Goal: Task Accomplishment & Management: Manage account settings

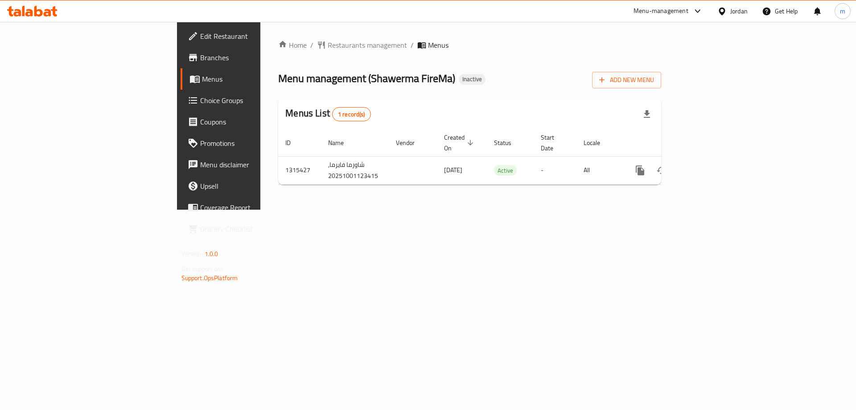
drag, startPoint x: 0, startPoint y: 0, endPoint x: 48, endPoint y: 64, distance: 80.0
click at [181, 64] on link "Branches" at bounding box center [251, 57] width 140 height 21
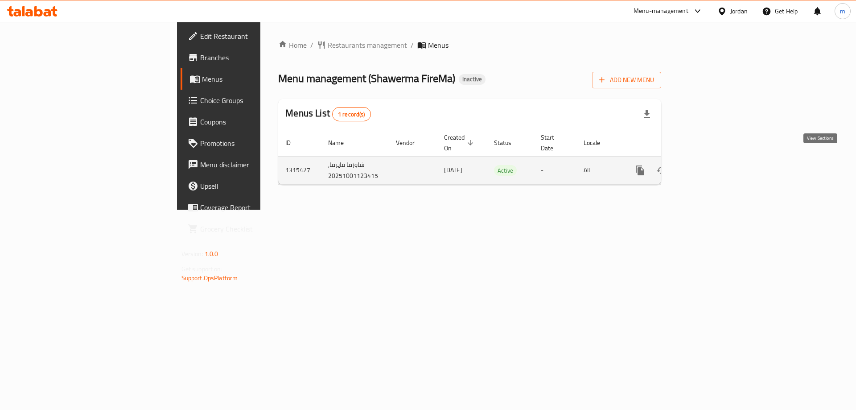
click at [715, 160] on link "enhanced table" at bounding box center [704, 170] width 21 height 21
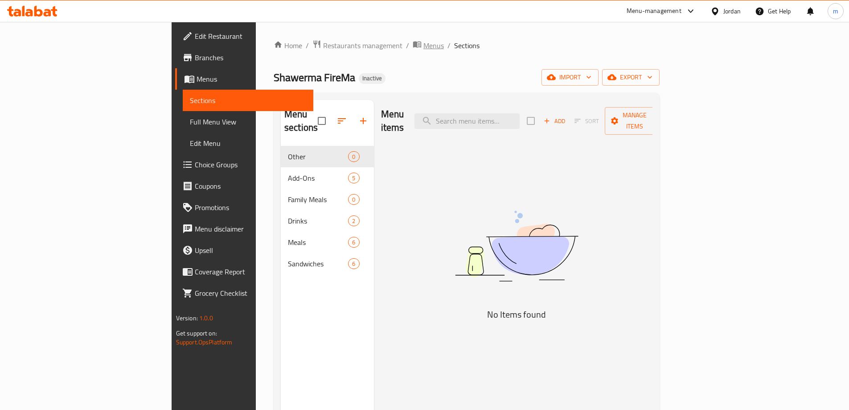
click at [423, 41] on span "Menus" at bounding box center [433, 45] width 21 height 11
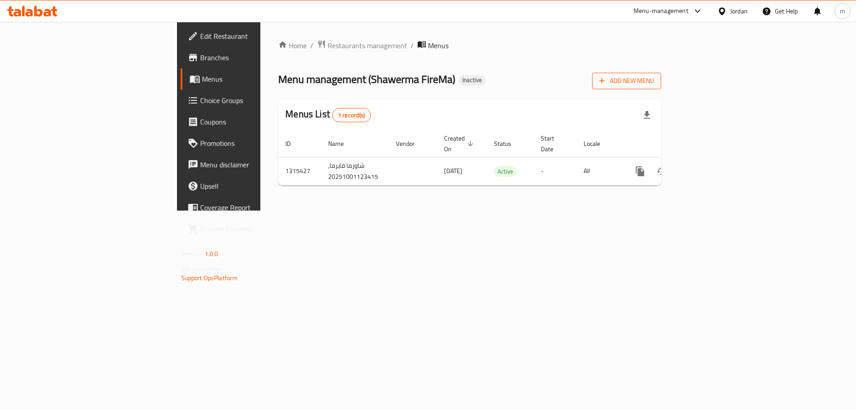
click at [654, 75] on span "Add New Menu" at bounding box center [626, 80] width 55 height 11
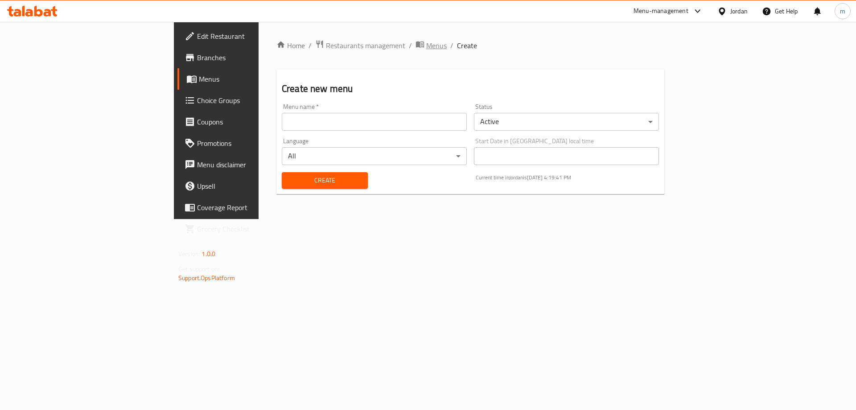
click at [426, 48] on span "Menus" at bounding box center [436, 45] width 21 height 11
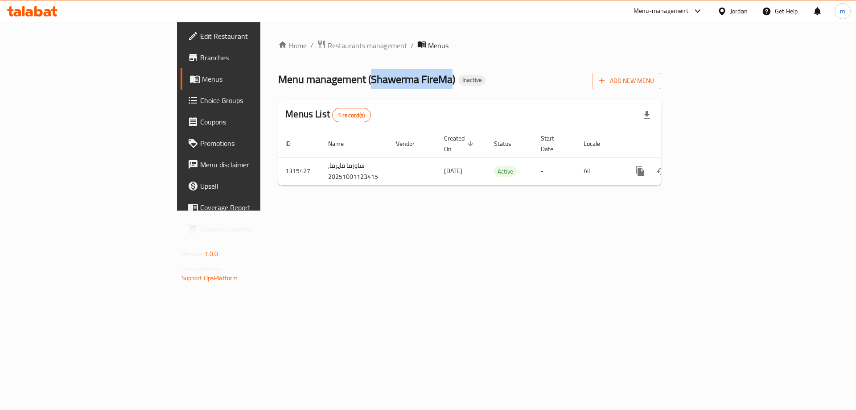
drag, startPoint x: 260, startPoint y: 76, endPoint x: 335, endPoint y: 88, distance: 75.8
click at [335, 88] on span "Menu management ( Shawerma FireMa )" at bounding box center [366, 79] width 177 height 20
click at [606, 78] on icon "button" at bounding box center [601, 80] width 9 height 9
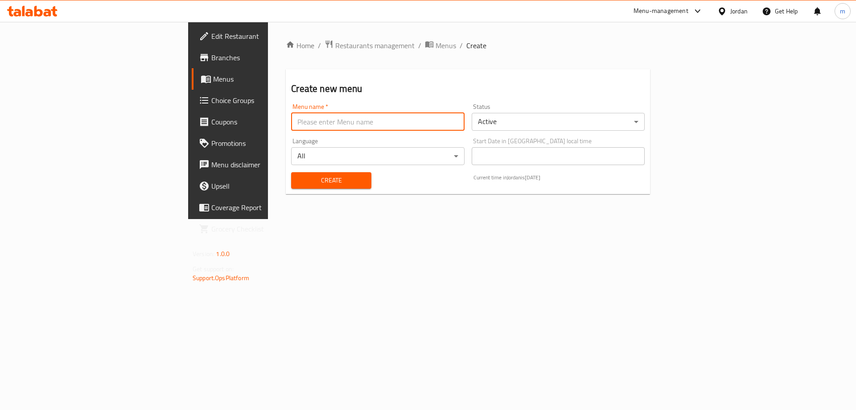
click at [291, 125] on input "text" at bounding box center [377, 122] width 173 height 18
paste input "Shawerma FireMa"
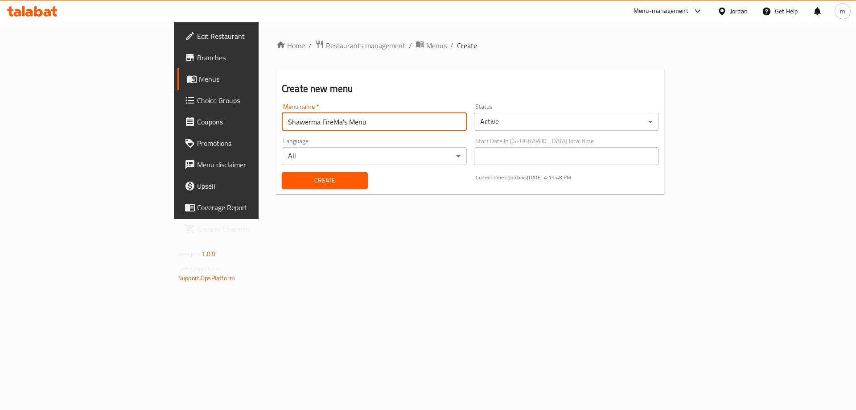
type input "Shawerma FireMa's Menu"
click at [282, 172] on button "Create" at bounding box center [325, 180] width 86 height 16
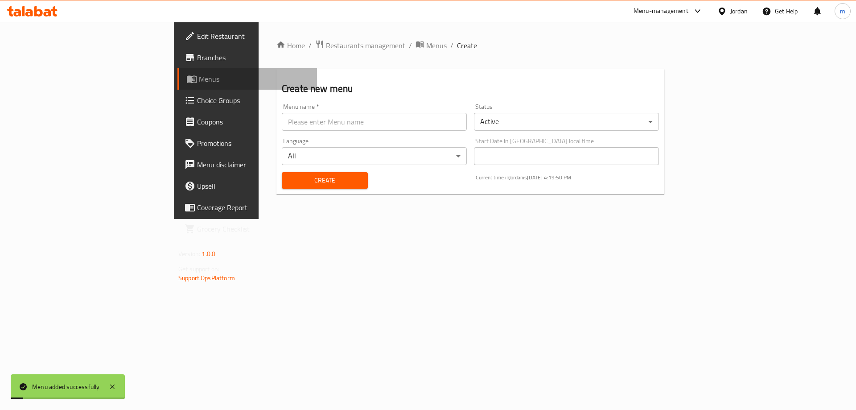
click at [199, 80] on span "Menus" at bounding box center [254, 79] width 111 height 11
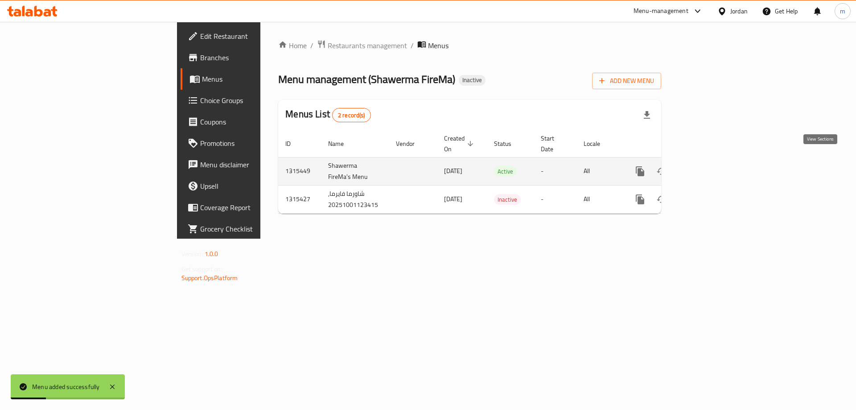
click at [715, 167] on link "enhanced table" at bounding box center [704, 170] width 21 height 21
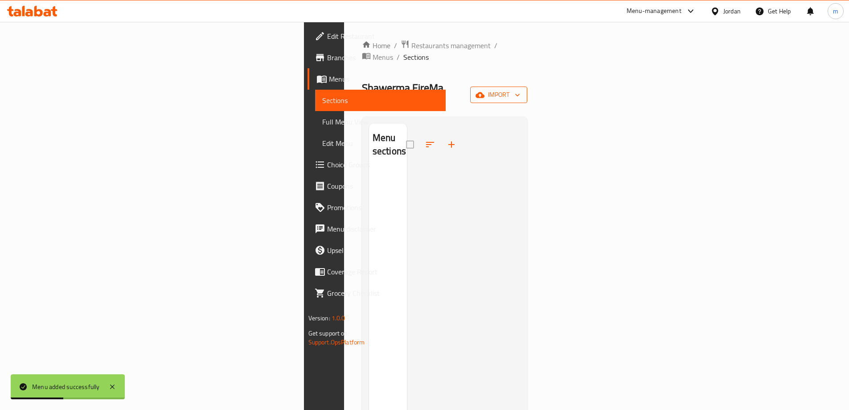
click at [484, 92] on icon "button" at bounding box center [480, 95] width 9 height 6
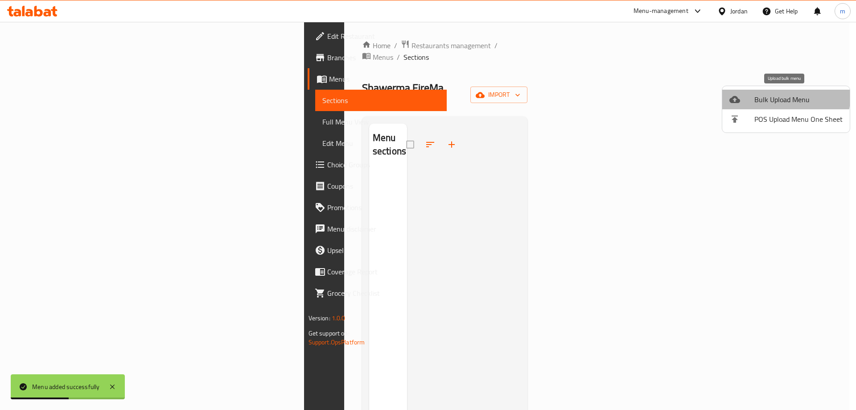
click at [763, 94] on span "Bulk Upload Menu" at bounding box center [798, 99] width 88 height 11
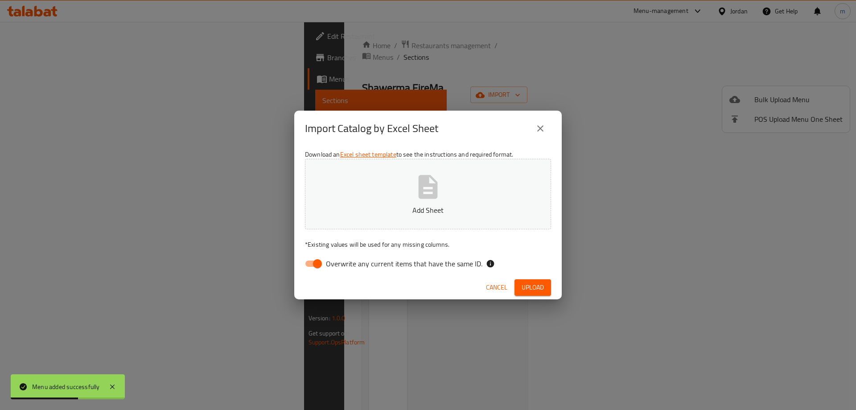
click at [456, 253] on div "Download an Excel sheet template to see the instructions and required format. A…" at bounding box center [427, 210] width 267 height 129
click at [324, 261] on input "Overwrite any current items that have the same ID." at bounding box center [317, 263] width 51 height 17
checkbox input "false"
click at [530, 285] on span "Upload" at bounding box center [532, 287] width 22 height 11
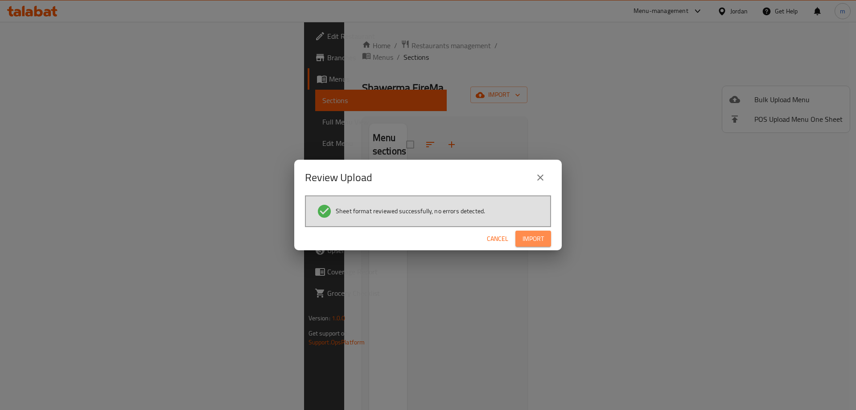
click at [534, 235] on span "Import" at bounding box center [532, 238] width 21 height 11
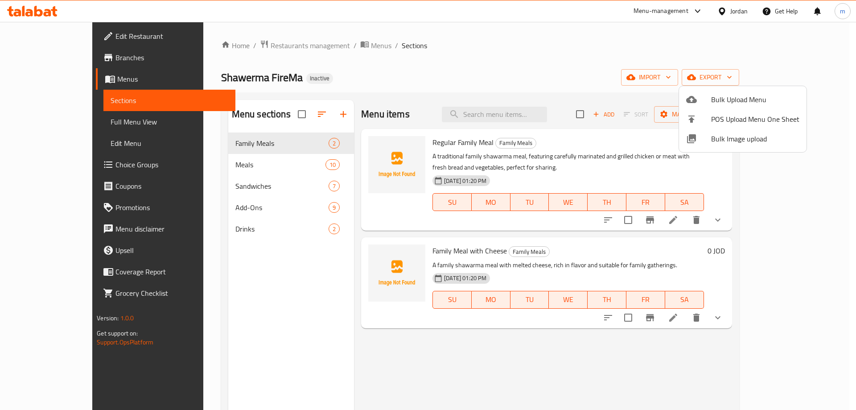
click at [66, 162] on div at bounding box center [428, 205] width 856 height 410
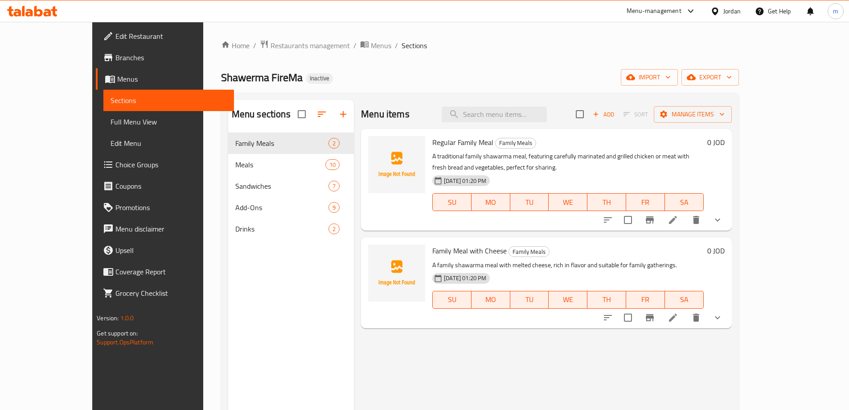
click at [115, 165] on span "Choice Groups" at bounding box center [170, 164] width 111 height 11
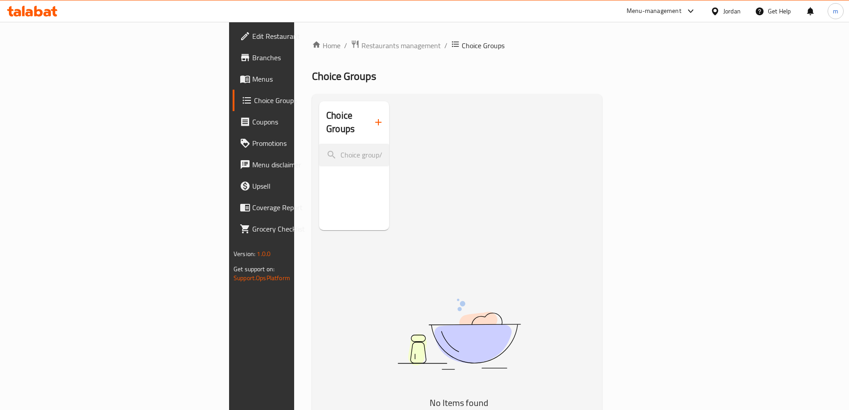
click at [319, 127] on div "Choice Groups" at bounding box center [354, 122] width 70 height 42
click at [373, 117] on icon "button" at bounding box center [378, 122] width 11 height 11
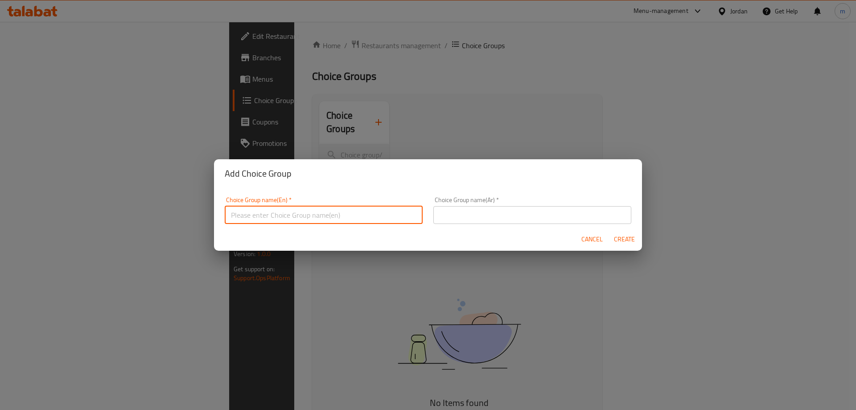
click at [303, 206] on input "text" at bounding box center [324, 215] width 198 height 18
paste input "Your Choice Of:"
type input "Your Choice Of:"
click at [467, 219] on input "text" at bounding box center [532, 215] width 198 height 18
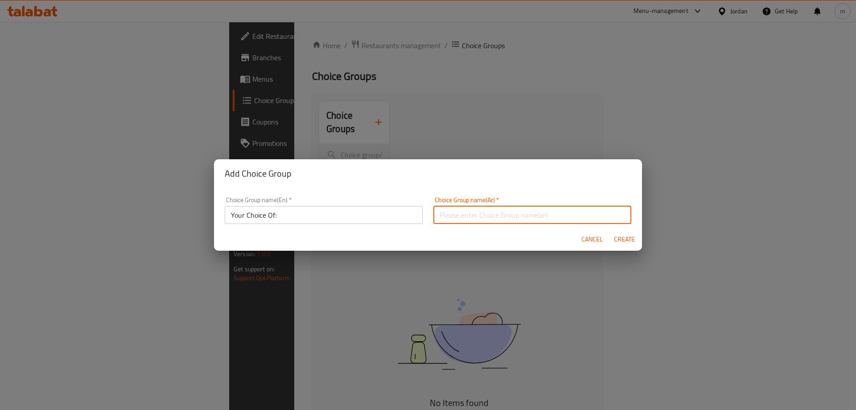
paste input "إختيارك من:"
type input "إختيارك من:"
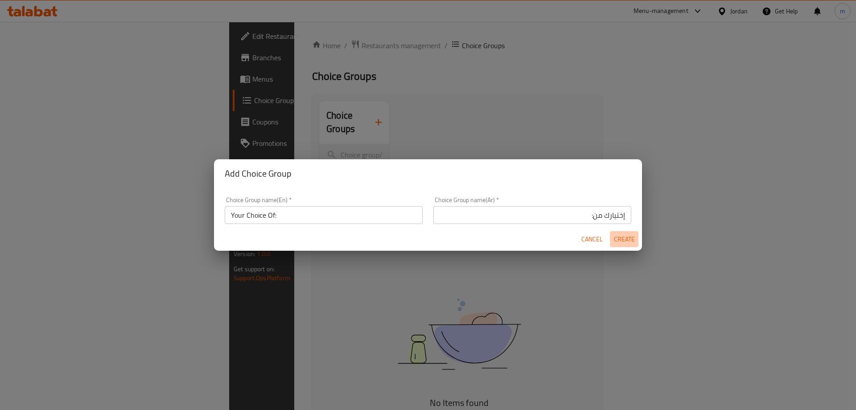
click at [630, 242] on span "Create" at bounding box center [623, 239] width 21 height 11
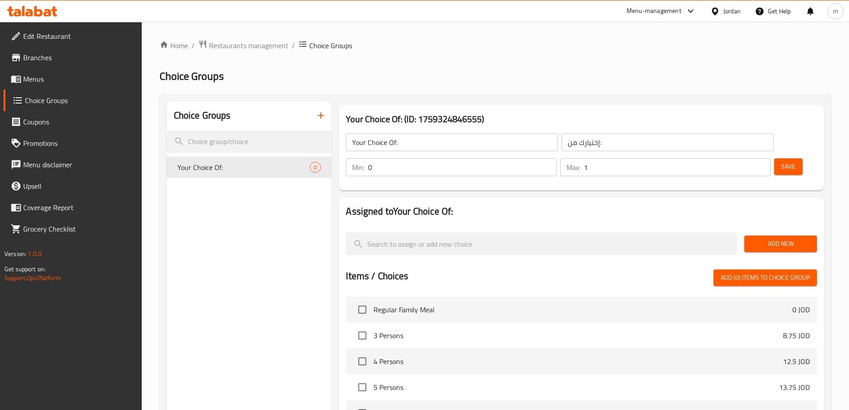
type input "1"
click at [745, 158] on input "1" at bounding box center [677, 167] width 187 height 18
type input "1"
click at [556, 158] on input "1" at bounding box center [462, 167] width 188 height 18
click at [759, 238] on span "Add New" at bounding box center [780, 243] width 58 height 11
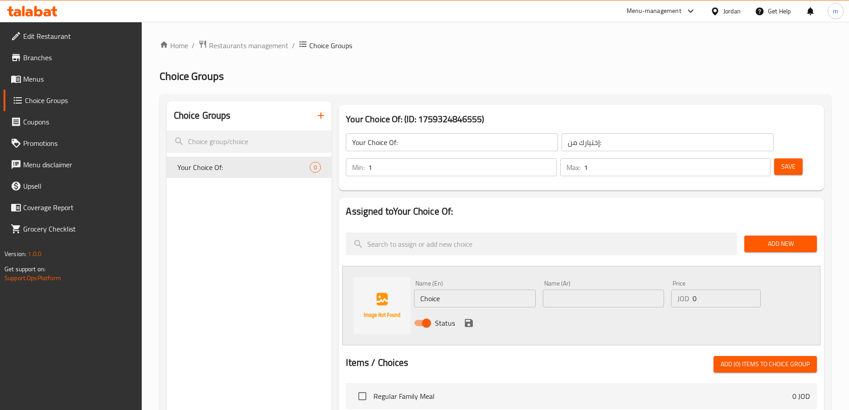
click at [507, 289] on input "Choice" at bounding box center [474, 298] width 121 height 18
type input "Chicken"
type input "دجاج"
click at [474, 311] on div "Status" at bounding box center [603, 323] width 386 height 24
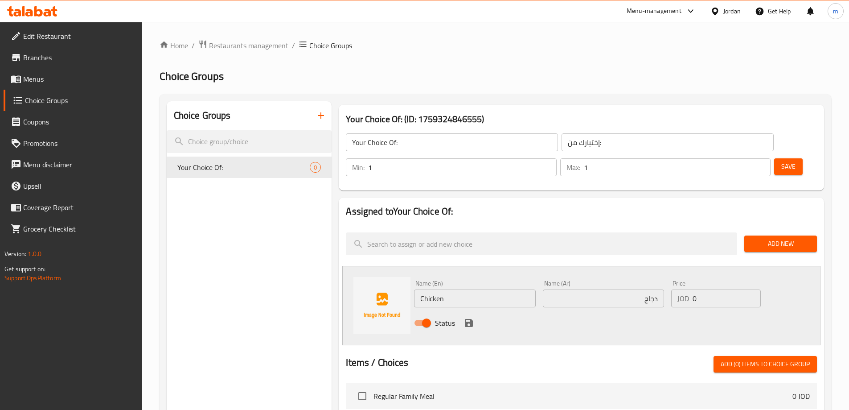
click at [468, 317] on icon "save" at bounding box center [469, 322] width 11 height 11
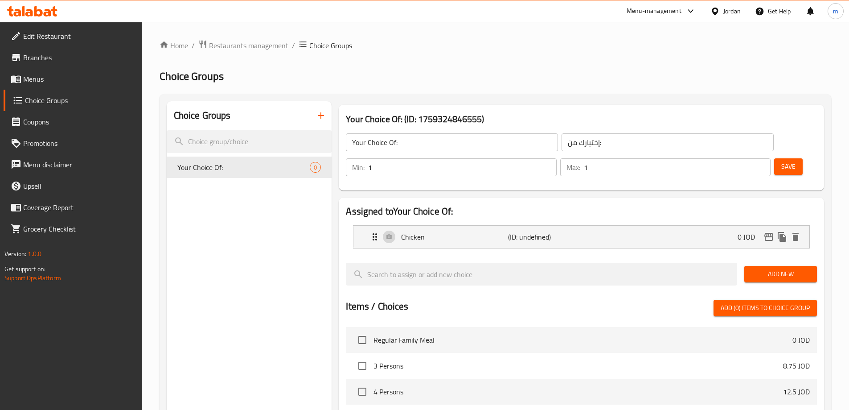
click at [763, 268] on span "Add New" at bounding box center [780, 273] width 58 height 11
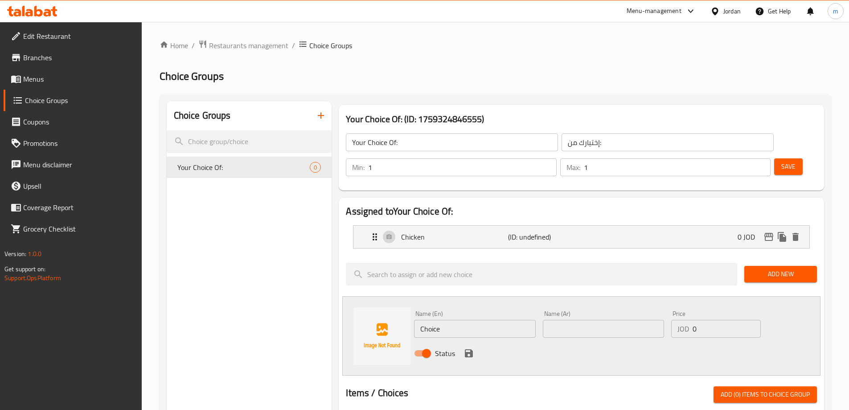
click at [463, 310] on div "Name (En) Choice Name (En)" at bounding box center [474, 323] width 121 height 27
click at [463, 313] on div "Name (En) Choice Name (En)" at bounding box center [474, 324] width 128 height 34
click at [463, 320] on input "Choice" at bounding box center [474, 329] width 121 height 18
type input "Meat"
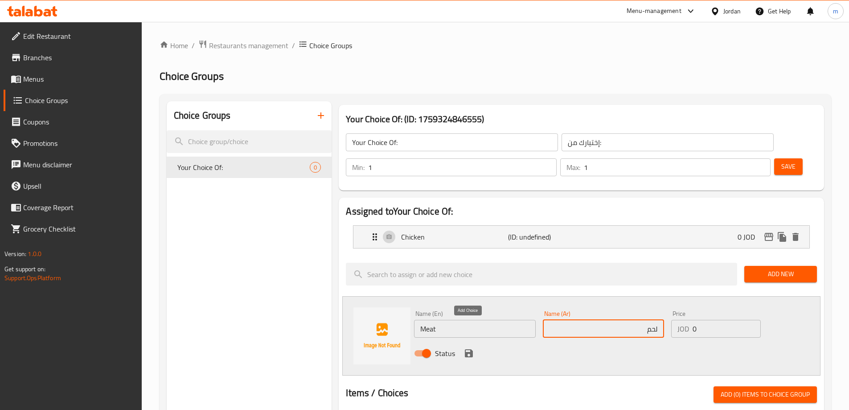
type input "لحم"
click at [470, 349] on icon "save" at bounding box center [469, 353] width 8 height 8
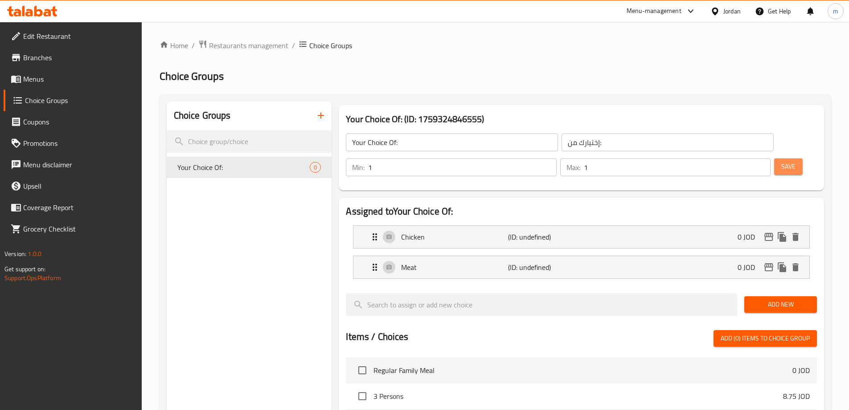
click at [781, 161] on span "Save" at bounding box center [788, 166] width 14 height 11
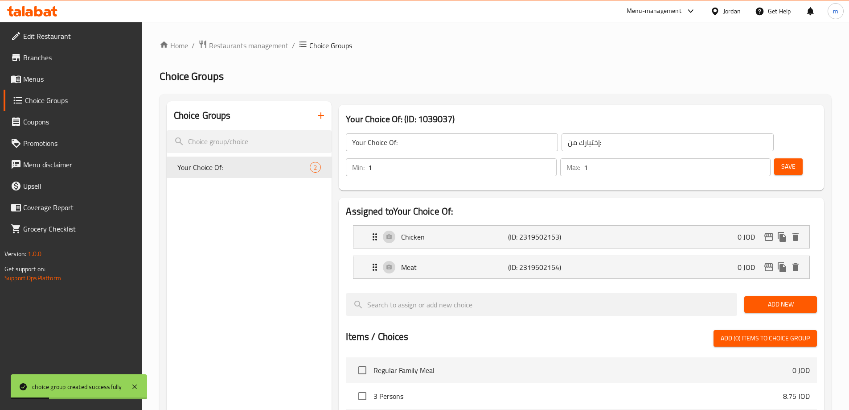
click at [322, 113] on icon "button" at bounding box center [321, 115] width 11 height 11
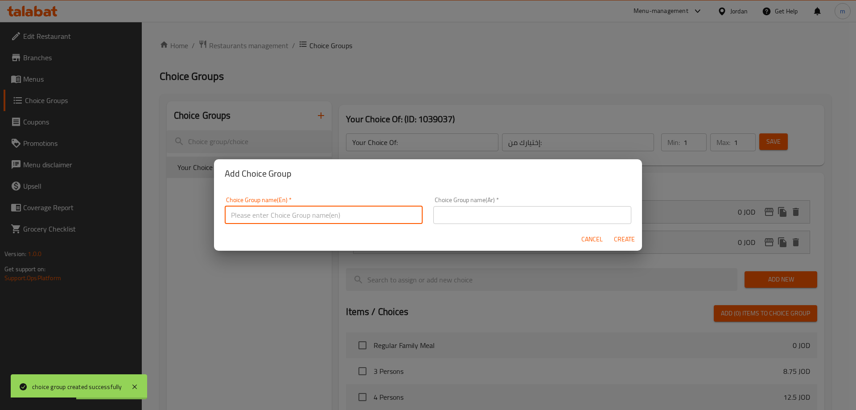
click at [307, 213] on input "text" at bounding box center [324, 215] width 198 height 18
type input "Your Choice Of:"
click at [513, 221] on input "text" at bounding box center [532, 215] width 198 height 18
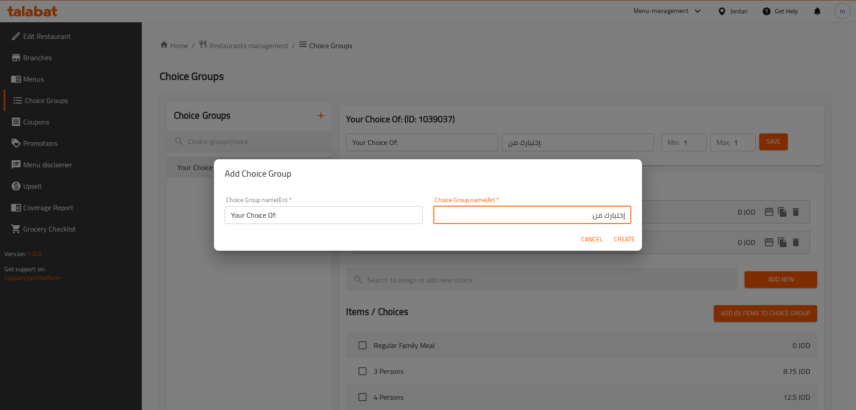
type input "إختيارك من:"
click at [630, 235] on span "Create" at bounding box center [623, 239] width 21 height 11
type input "Your Choice Of:"
type input "إختيارك من:"
type input "0"
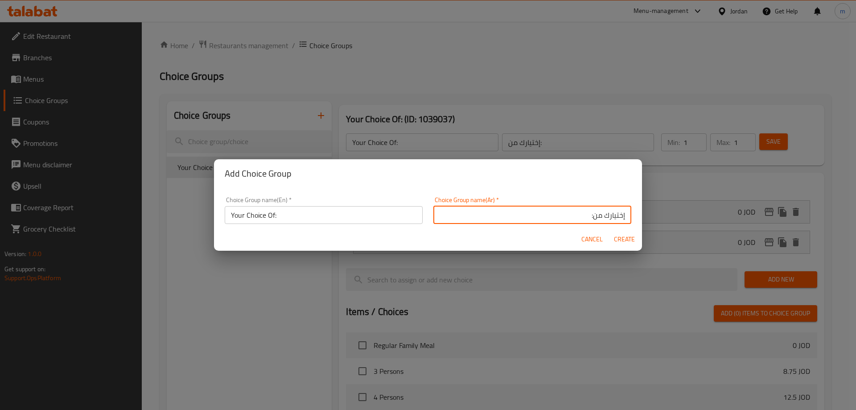
type input "0"
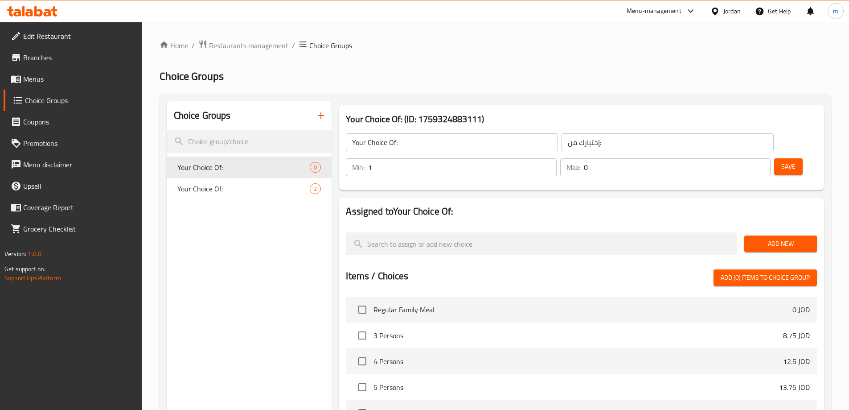
type input "1"
click at [556, 158] on input "1" at bounding box center [462, 167] width 188 height 18
type input "1"
click at [748, 158] on input "1" at bounding box center [677, 167] width 187 height 18
click at [777, 238] on span "Add New" at bounding box center [780, 243] width 58 height 11
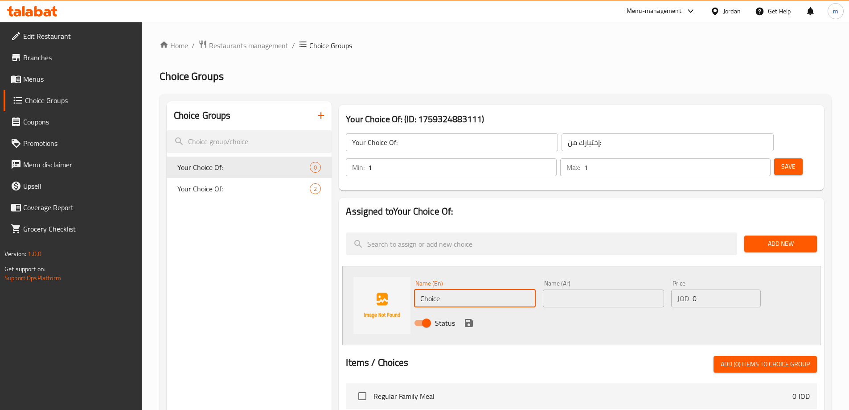
click at [430, 289] on input "Choice" at bounding box center [474, 298] width 121 height 18
paste input "Fried"
type input "Fried"
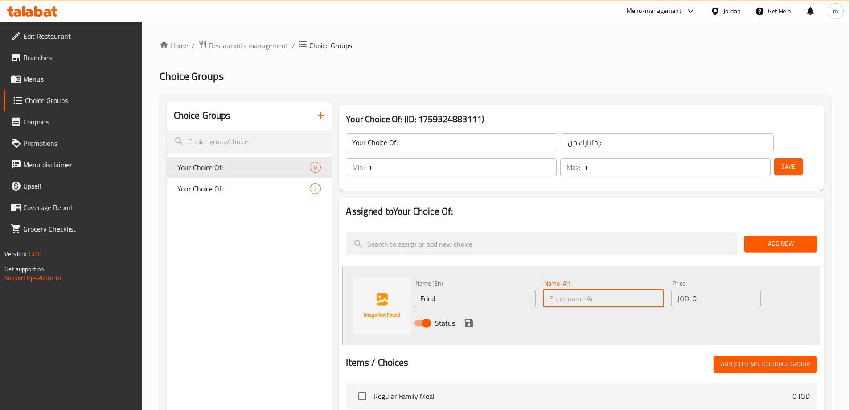
click at [557, 289] on input "text" at bounding box center [603, 298] width 121 height 18
type input "[GEOGRAPHIC_DATA]"
click at [472, 319] on icon "save" at bounding box center [469, 323] width 8 height 8
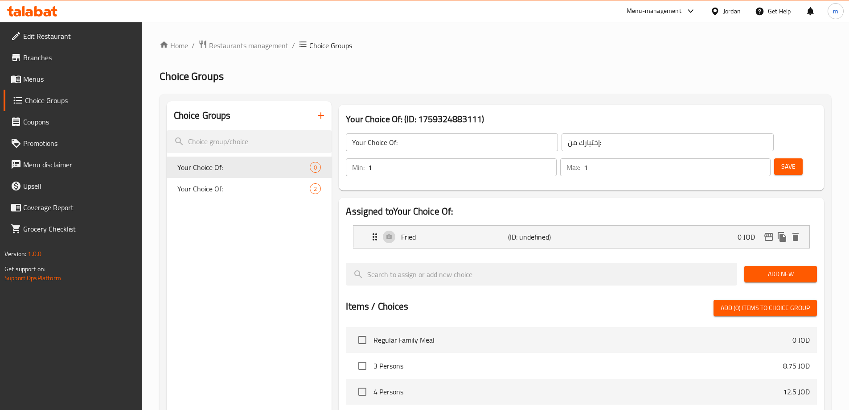
click at [783, 268] on span "Add New" at bounding box center [780, 273] width 58 height 11
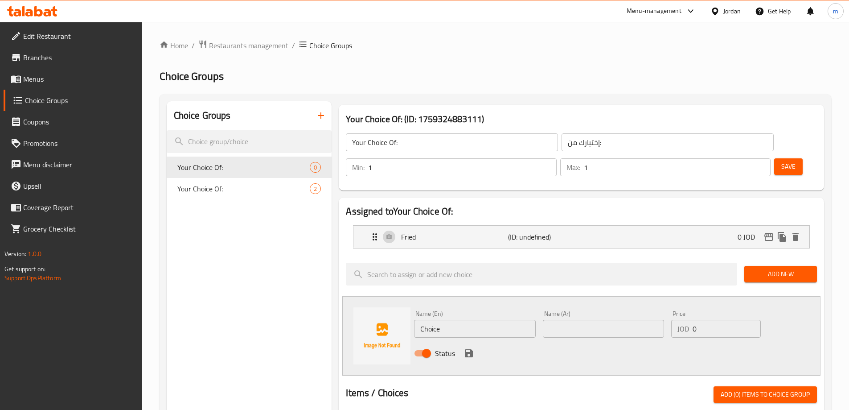
click at [466, 320] on input "Choice" at bounding box center [474, 329] width 121 height 18
click at [490, 320] on input "Choice" at bounding box center [474, 329] width 121 height 18
paste input "Grilled"
type input "Grilled"
click at [569, 320] on input "text" at bounding box center [603, 329] width 121 height 18
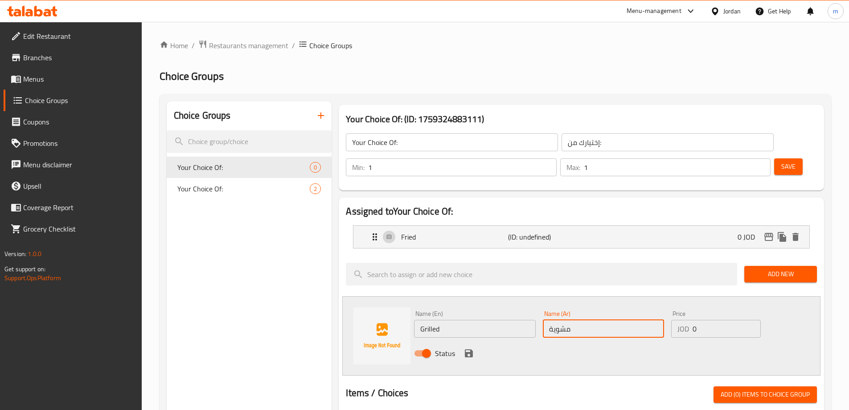
type input "مشوية"
click at [468, 348] on icon "save" at bounding box center [469, 353] width 11 height 11
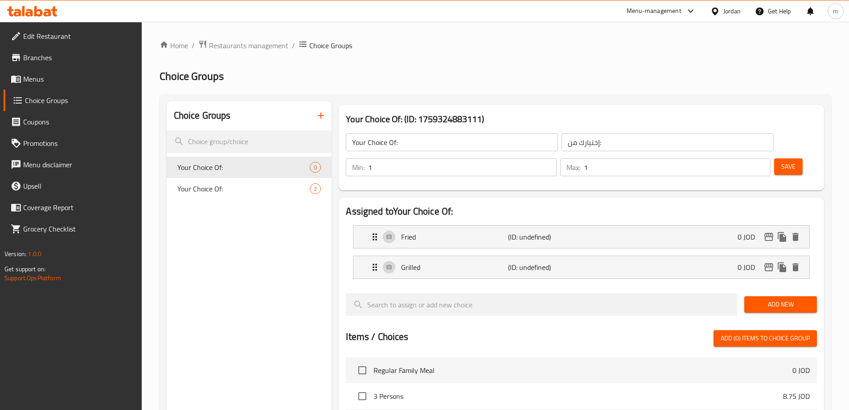
click at [781, 161] on span "Save" at bounding box center [788, 166] width 14 height 11
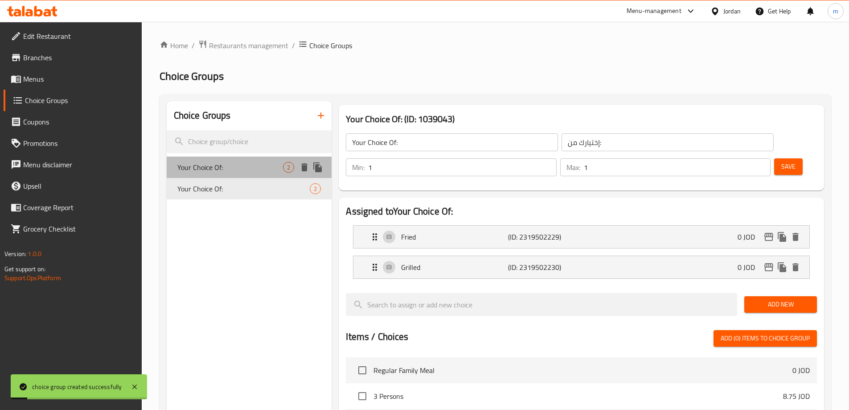
click at [238, 162] on span "Your Choice Of:" at bounding box center [230, 167] width 106 height 11
type input "Your Choice Of:"
type input "إختيارك من:"
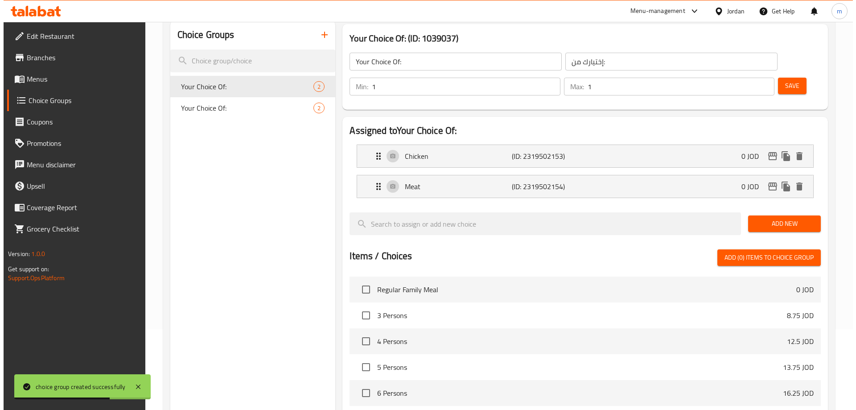
scroll to position [263, 0]
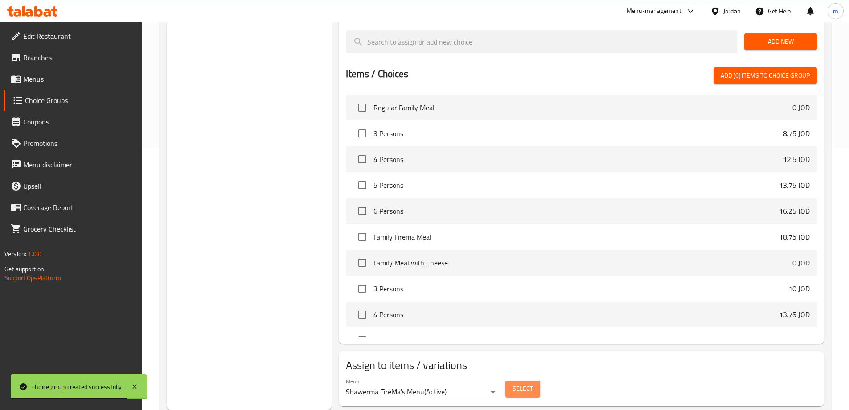
click at [520, 383] on span "Select" at bounding box center [523, 388] width 21 height 11
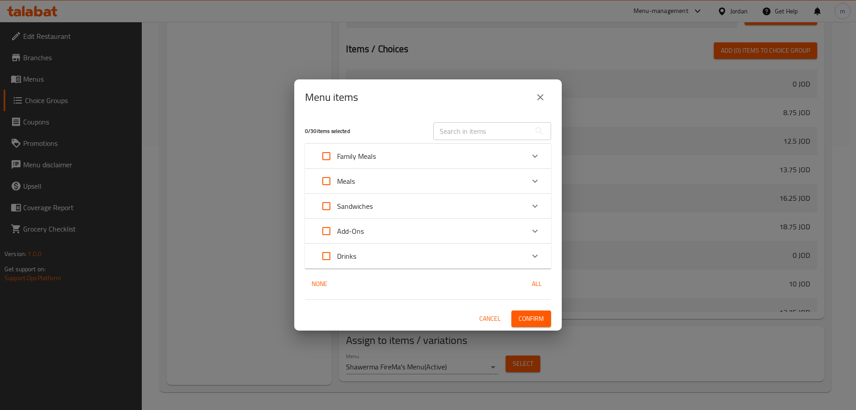
click at [387, 150] on div "Family Meals" at bounding box center [420, 155] width 209 height 21
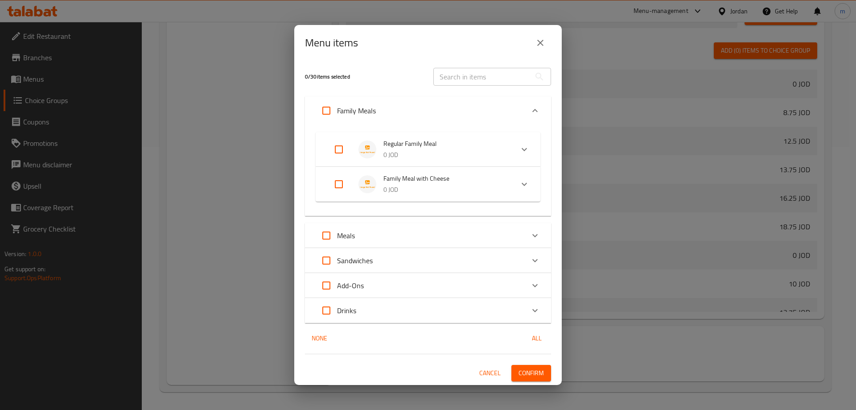
click at [342, 146] on input "Expand" at bounding box center [338, 149] width 21 height 21
checkbox input "true"
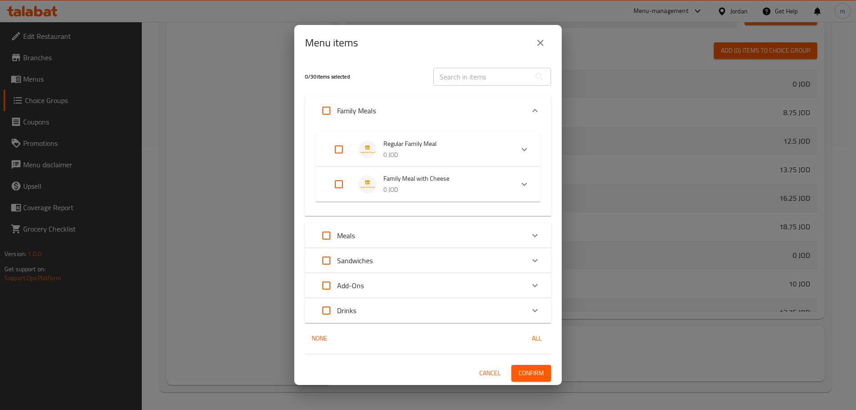
checkbox input "true"
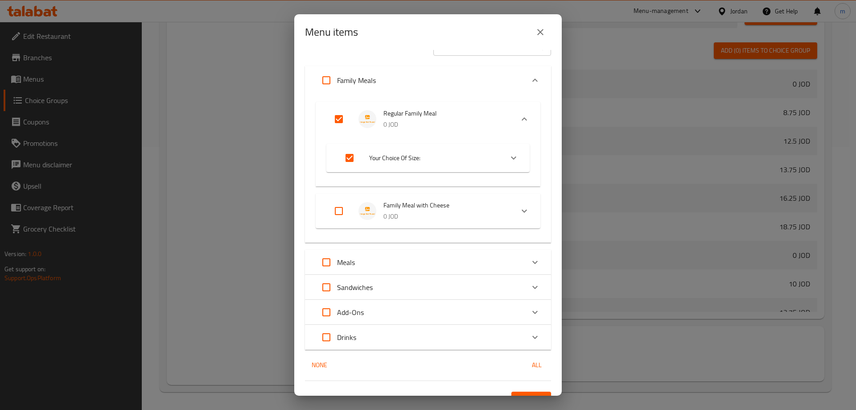
scroll to position [35, 0]
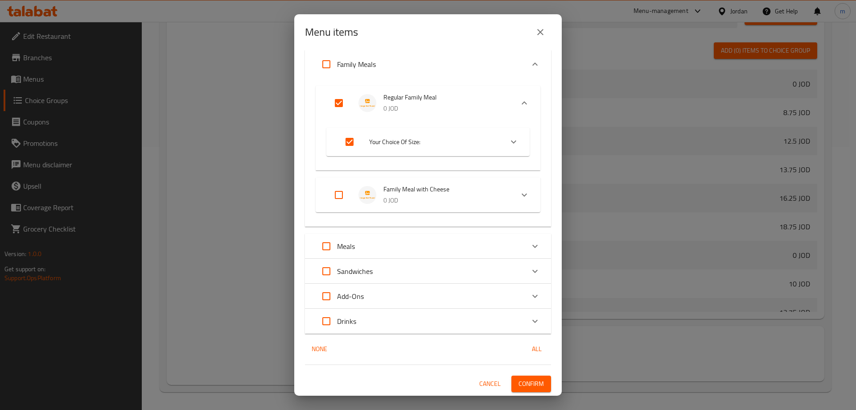
click at [405, 242] on div "Meals" at bounding box center [420, 245] width 209 height 21
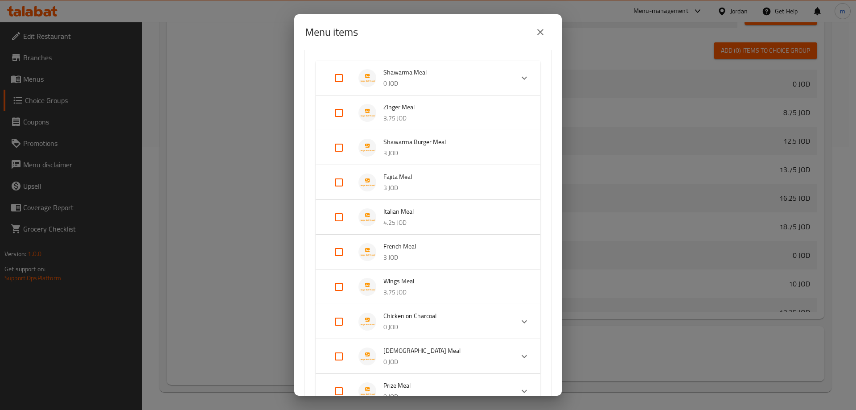
scroll to position [267, 0]
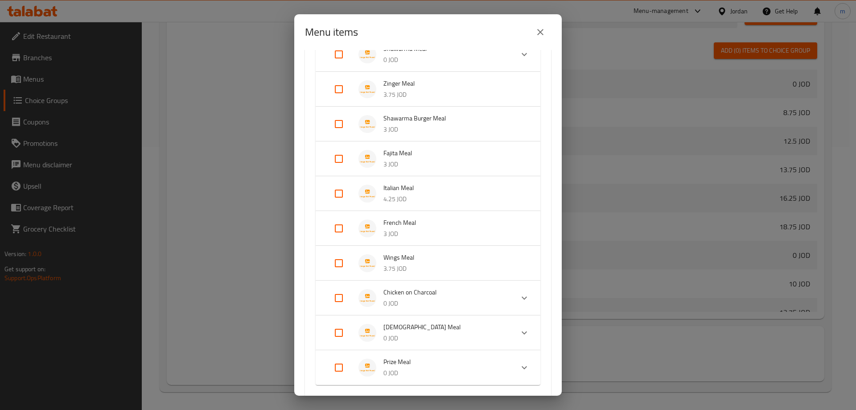
click at [335, 193] on input "Expand" at bounding box center [338, 193] width 21 height 21
checkbox input "true"
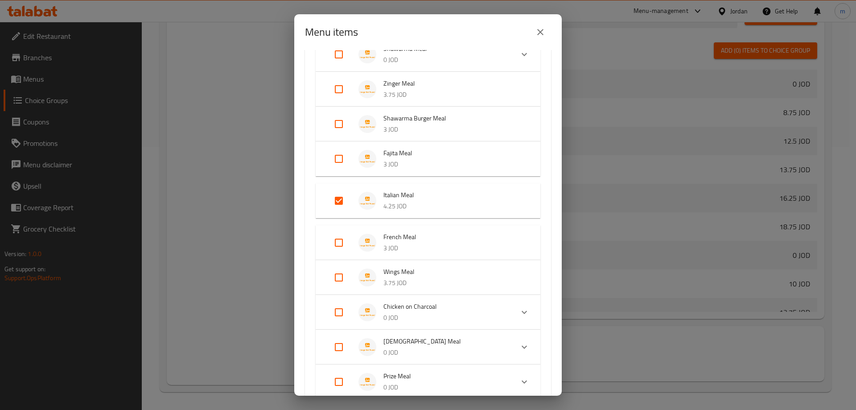
click at [343, 246] on input "Expand" at bounding box center [338, 242] width 21 height 21
checkbox input "true"
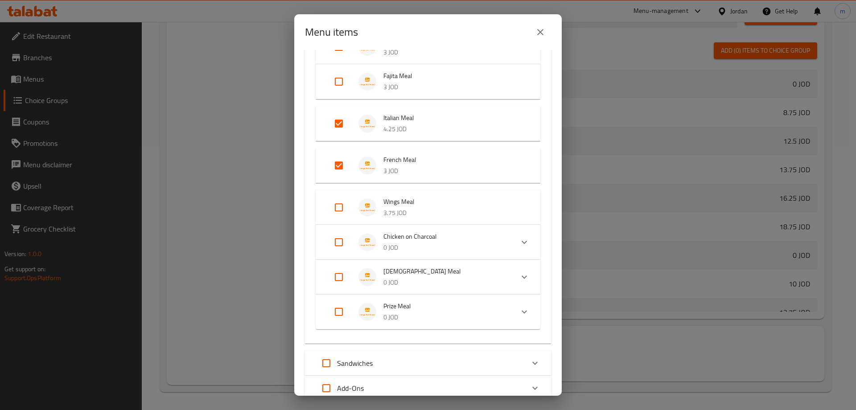
scroll to position [357, 0]
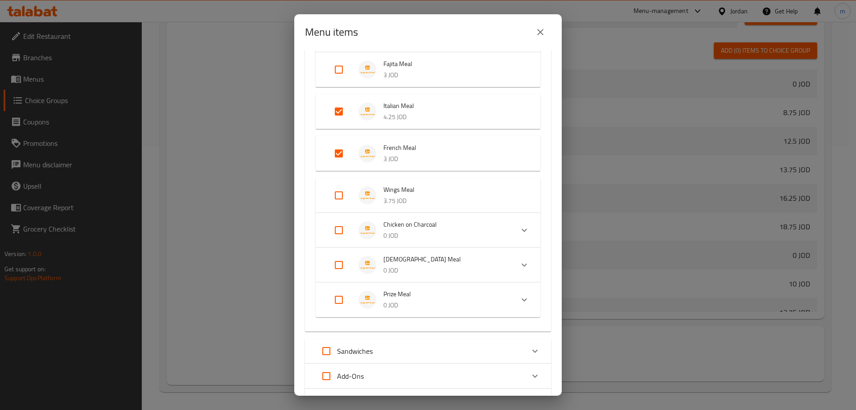
click at [335, 261] on input "Expand" at bounding box center [338, 264] width 21 height 21
checkbox input "true"
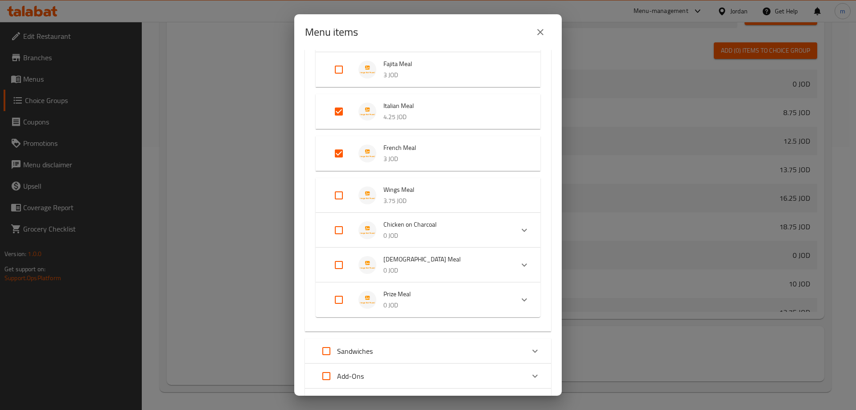
checkbox input "true"
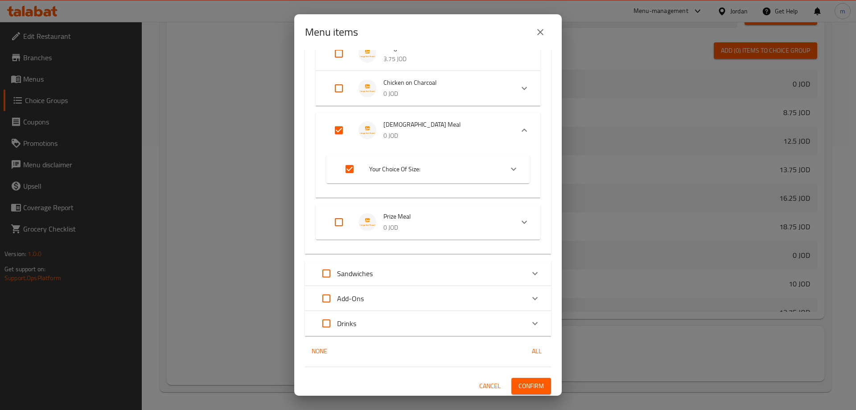
scroll to position [501, 0]
click at [388, 273] on div "Sandwiches" at bounding box center [420, 270] width 209 height 21
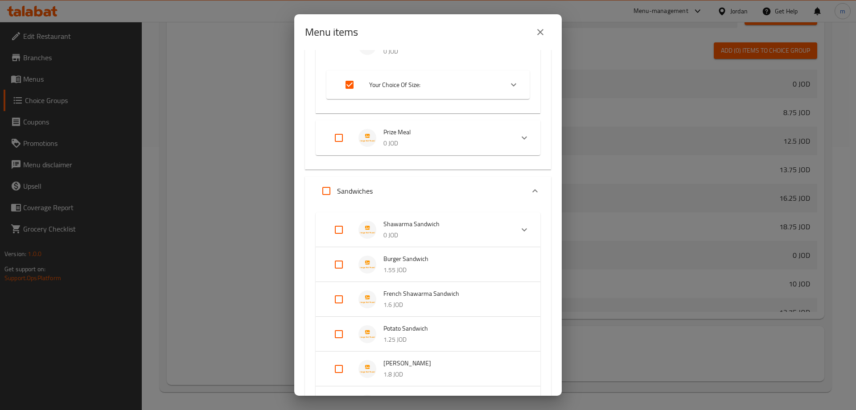
scroll to position [590, 0]
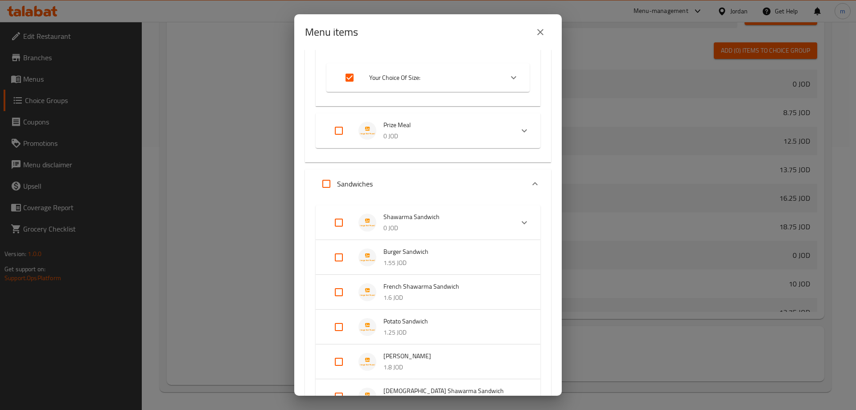
click at [339, 223] on input "Expand" at bounding box center [338, 222] width 21 height 21
checkbox input "true"
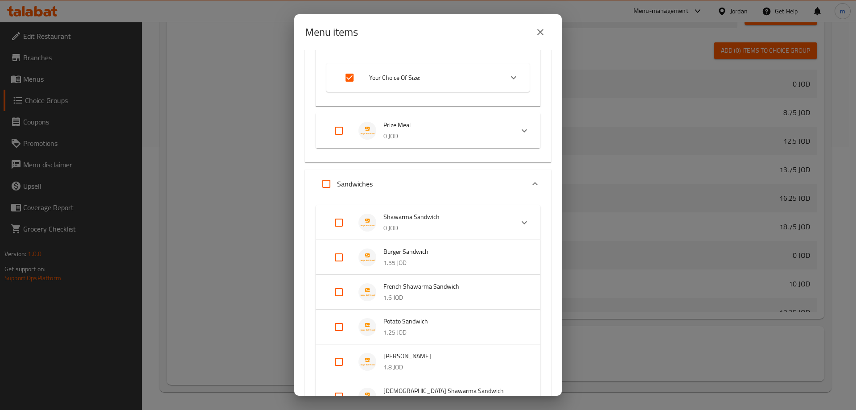
checkbox input "true"
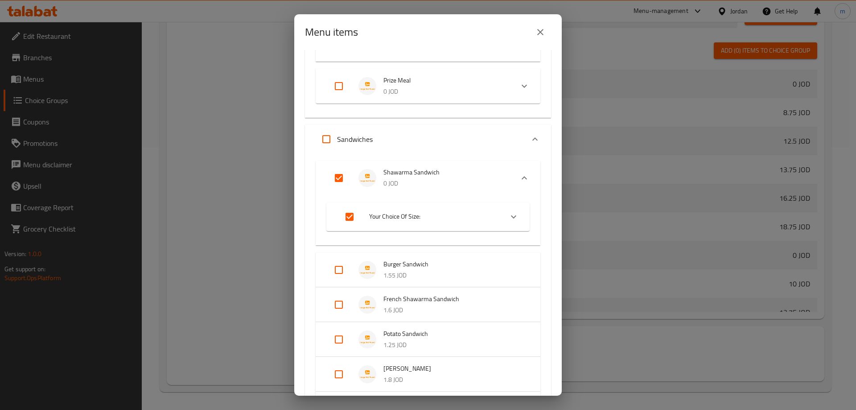
scroll to position [679, 0]
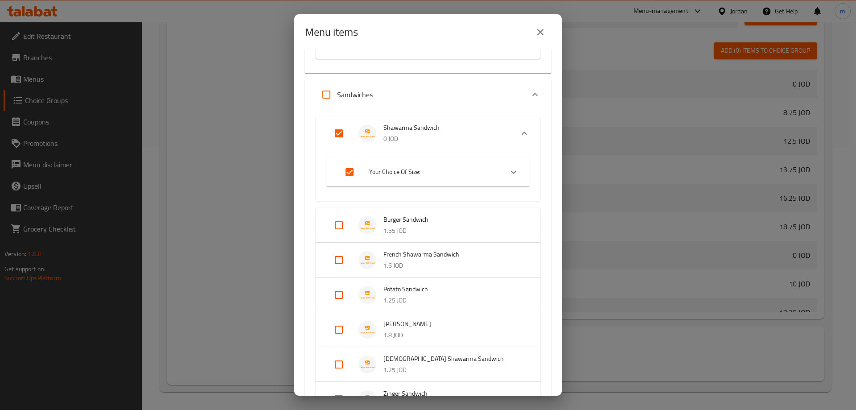
click at [337, 231] on input "Expand" at bounding box center [338, 224] width 21 height 21
checkbox input "true"
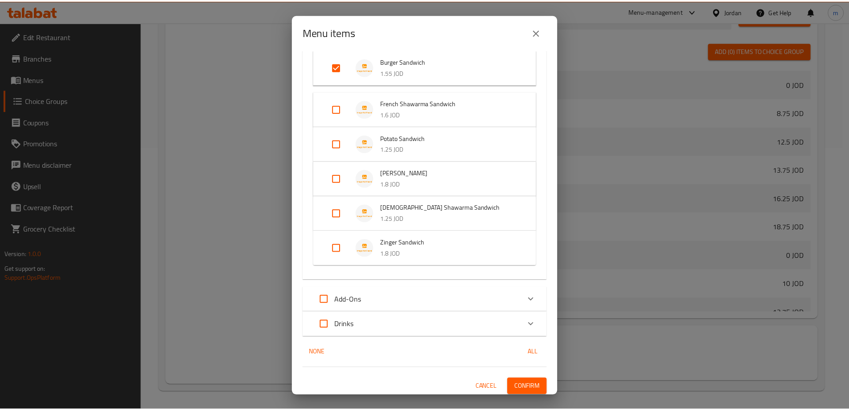
scroll to position [840, 0]
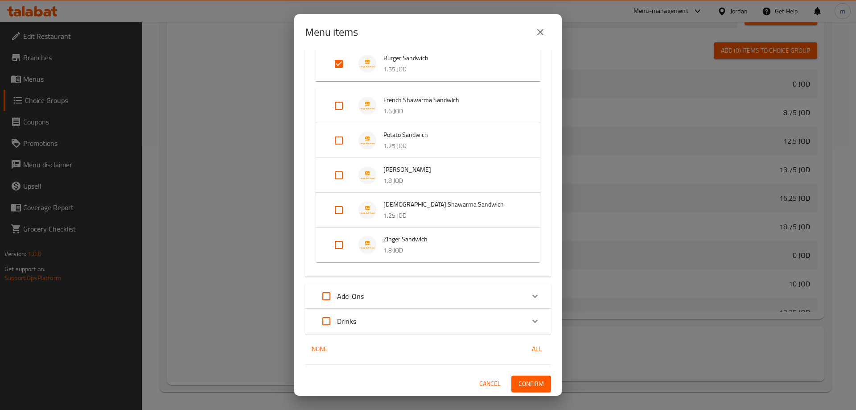
click at [535, 379] on span "Confirm" at bounding box center [530, 383] width 25 height 11
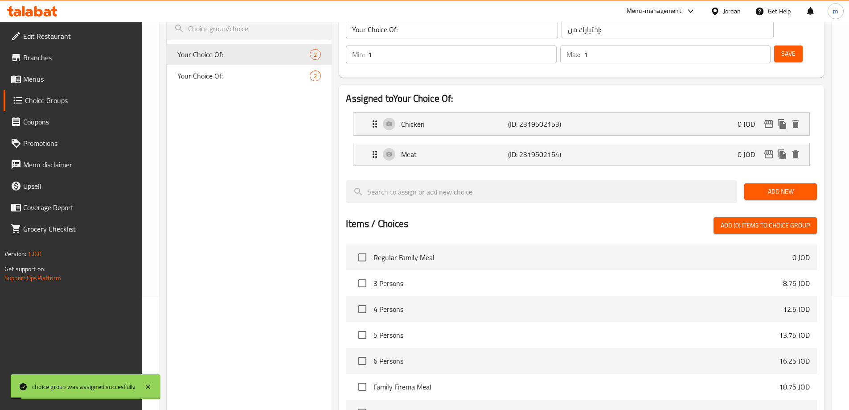
scroll to position [0, 0]
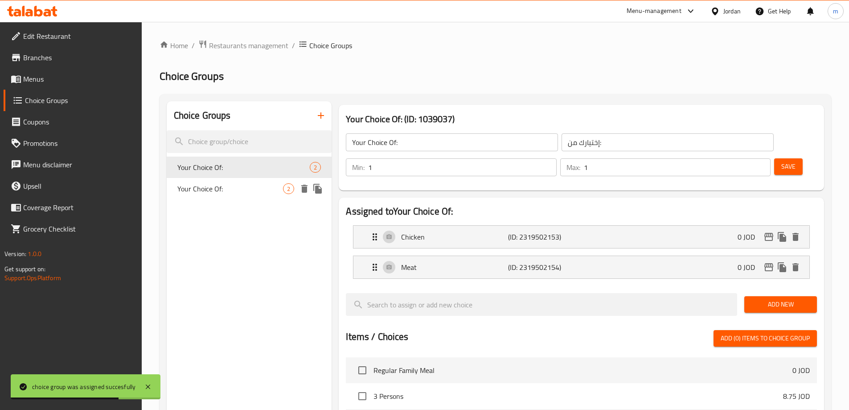
click at [235, 196] on div "Your Choice Of: 2" at bounding box center [249, 188] width 165 height 21
type input "Your Choice Of:"
type input "إختيارك من:"
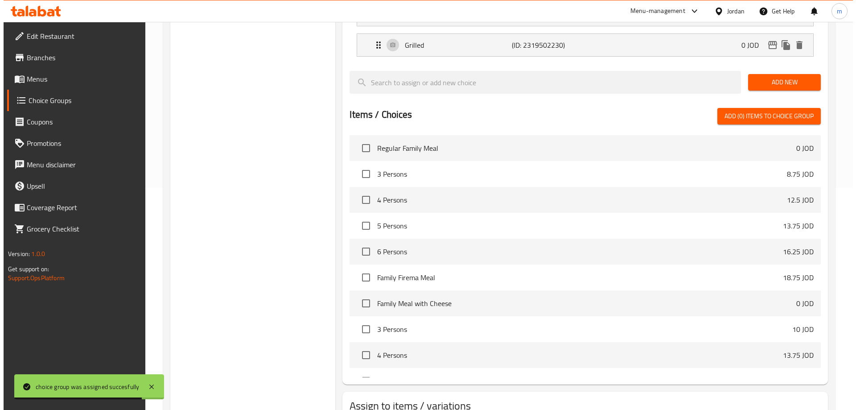
scroll to position [263, 0]
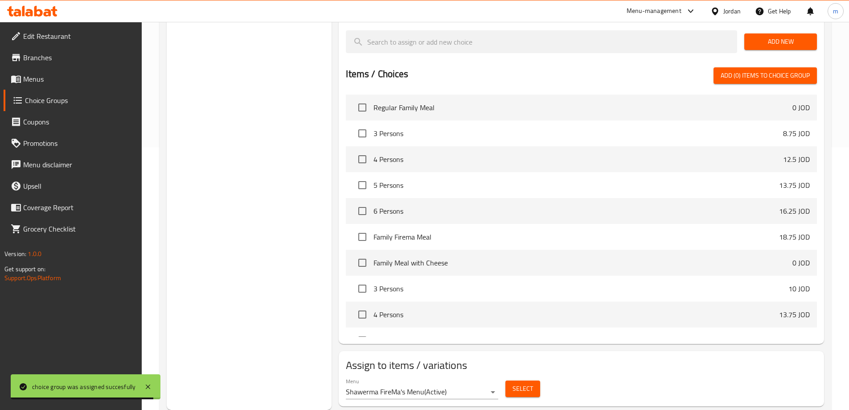
click at [534, 380] on button "Select" at bounding box center [522, 388] width 35 height 16
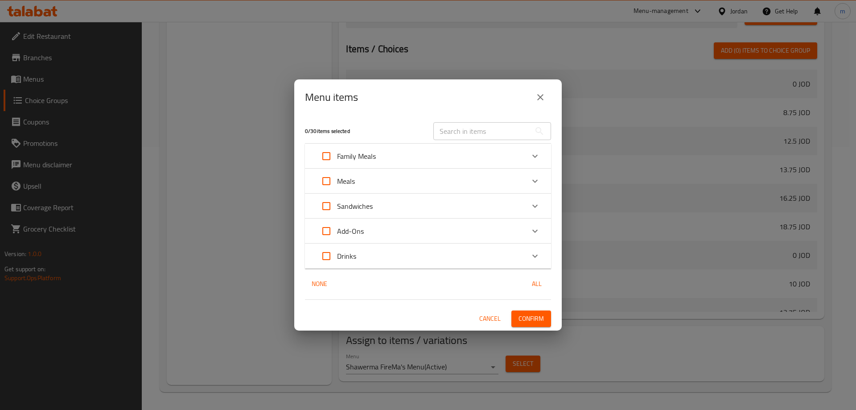
click at [404, 182] on div "Meals" at bounding box center [420, 180] width 209 height 21
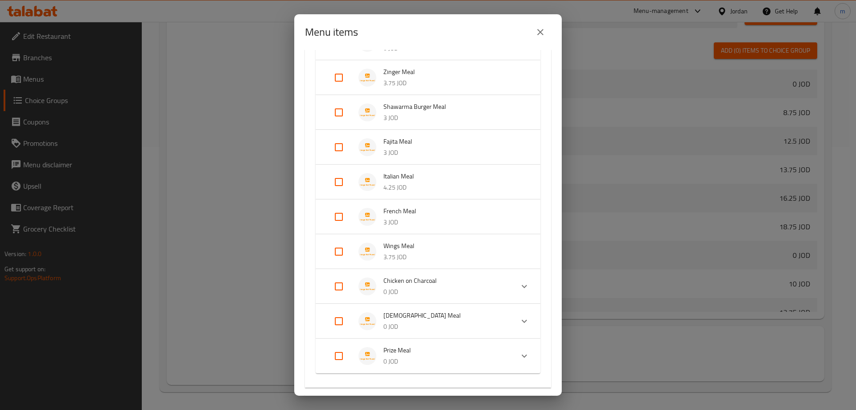
scroll to position [134, 0]
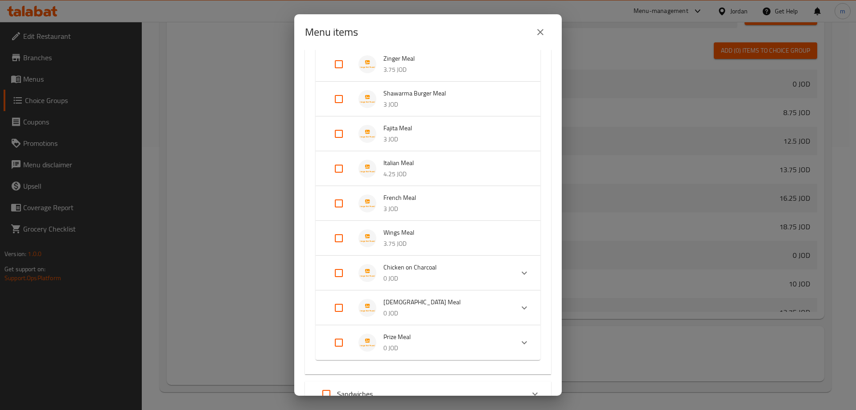
click at [338, 236] on input "Expand" at bounding box center [338, 237] width 21 height 21
checkbox input "true"
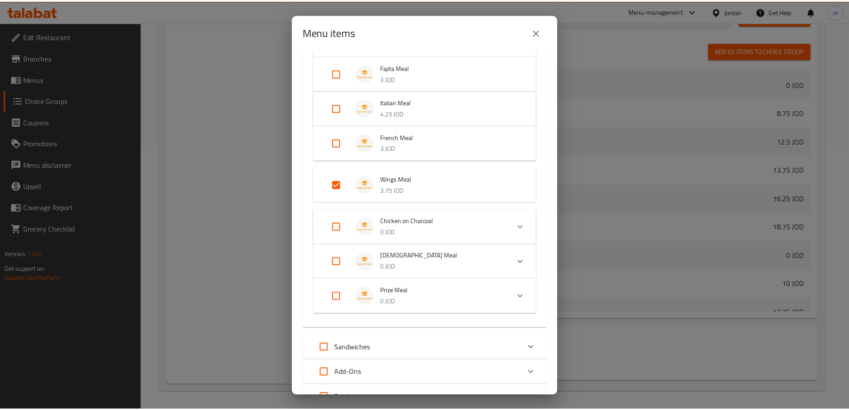
scroll to position [271, 0]
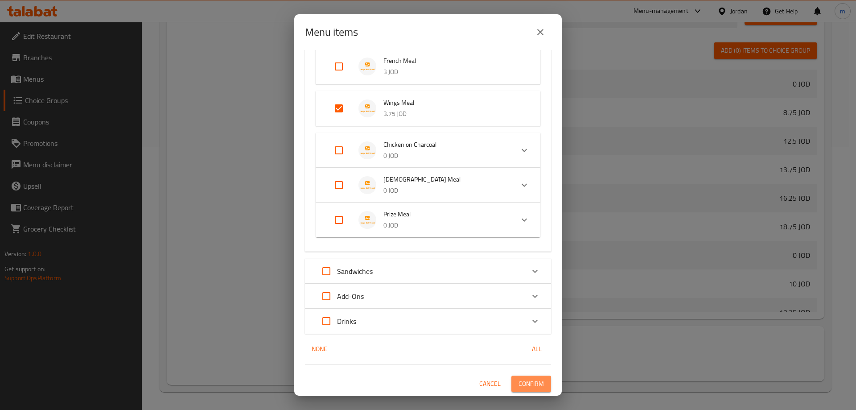
click at [521, 383] on span "Confirm" at bounding box center [530, 383] width 25 height 11
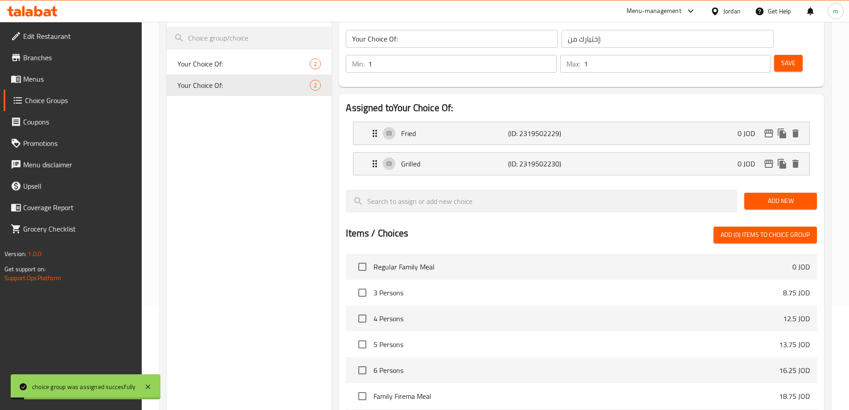
scroll to position [0, 0]
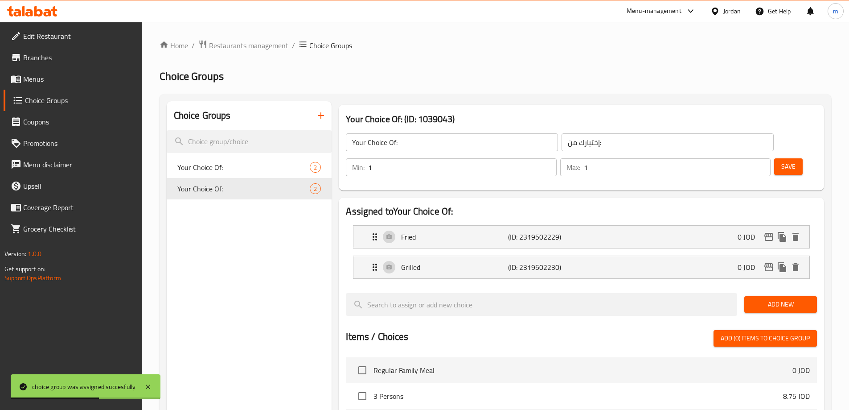
click at [56, 80] on span "Menus" at bounding box center [78, 79] width 111 height 11
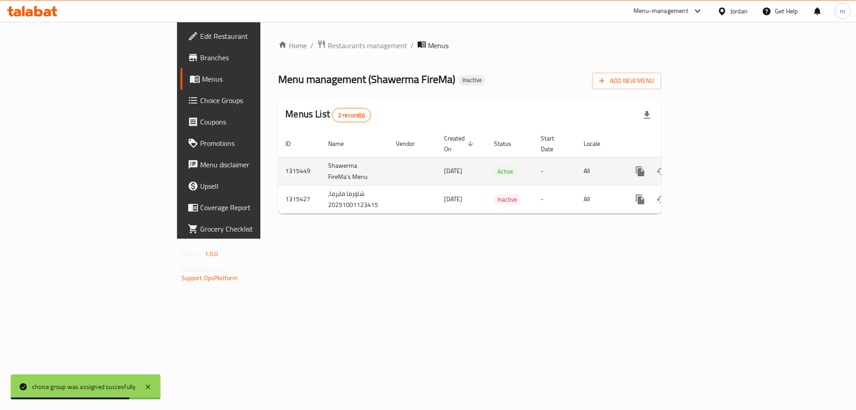
click at [708, 167] on icon "enhanced table" at bounding box center [704, 171] width 8 height 8
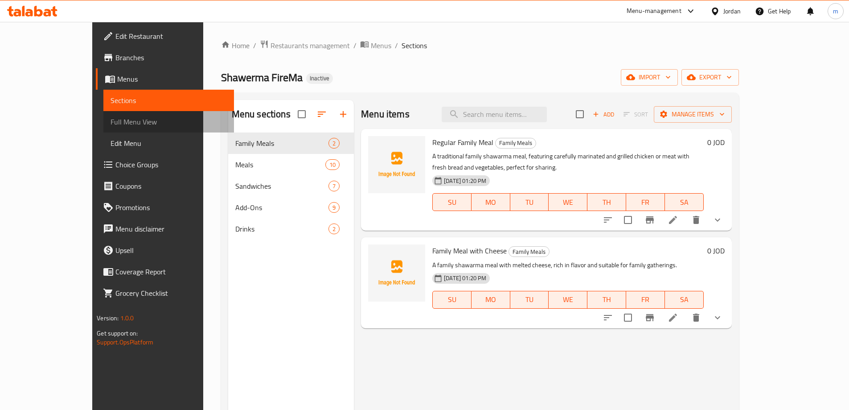
click at [111, 120] on span "Full Menu View" at bounding box center [169, 121] width 116 height 11
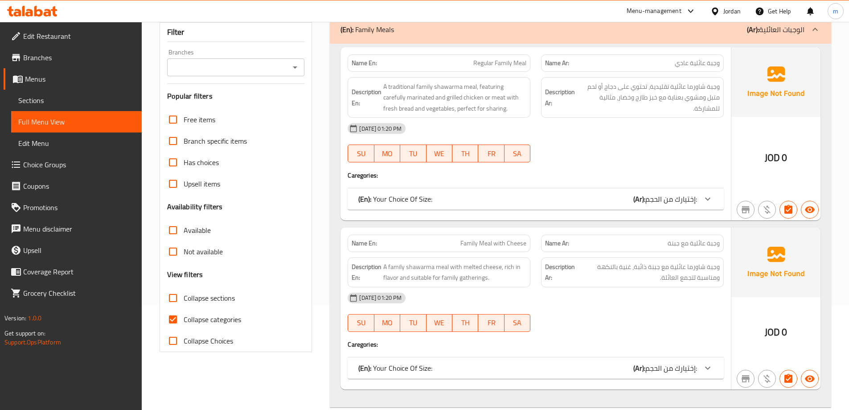
scroll to position [134, 0]
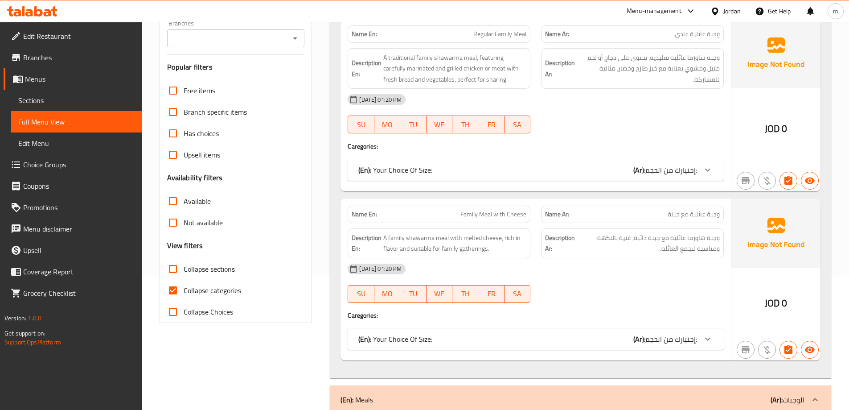
click at [228, 285] on span "Collapse categories" at bounding box center [212, 290] width 57 height 11
click at [184, 285] on input "Collapse categories" at bounding box center [172, 289] width 21 height 21
checkbox input "false"
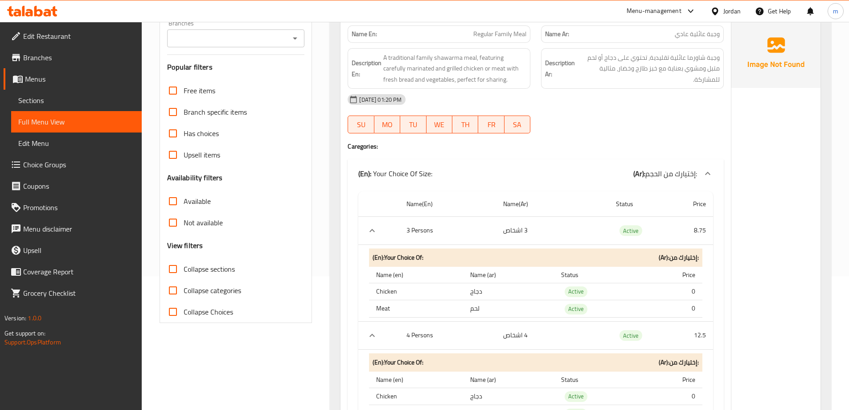
click at [225, 272] on span "Collapse sections" at bounding box center [209, 268] width 51 height 11
click at [184, 272] on input "Collapse sections" at bounding box center [172, 268] width 21 height 21
checkbox input "true"
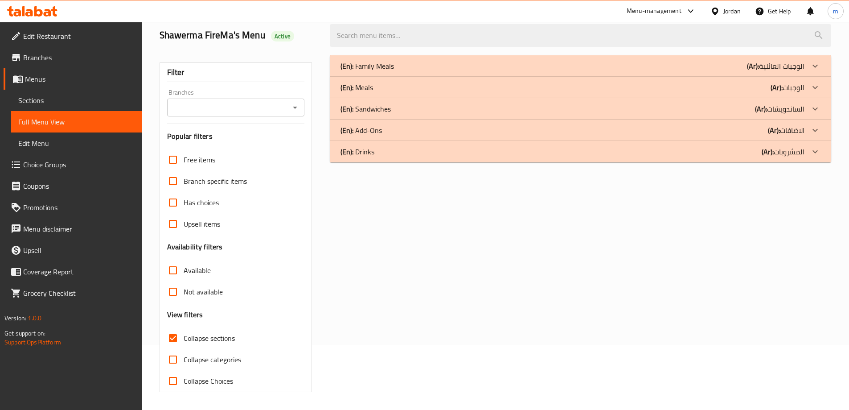
scroll to position [65, 0]
click at [447, 65] on div "(En): Family Meals (Ar): الوجبات العائلية" at bounding box center [573, 66] width 464 height 11
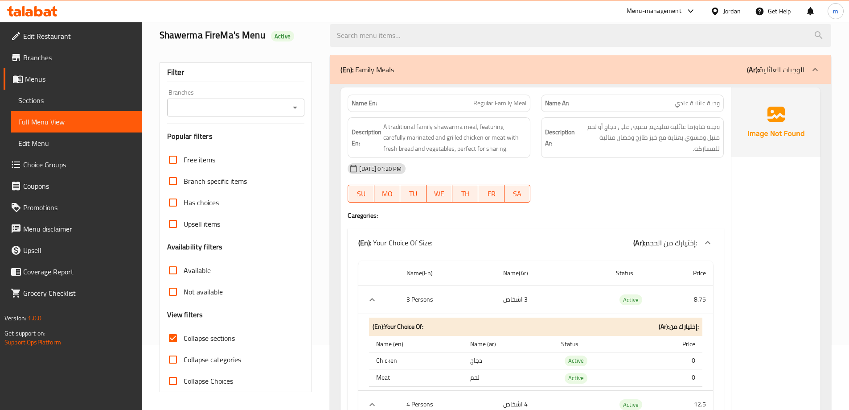
click at [97, 62] on span "Branches" at bounding box center [78, 57] width 111 height 11
